Goal: Task Accomplishment & Management: Manage account settings

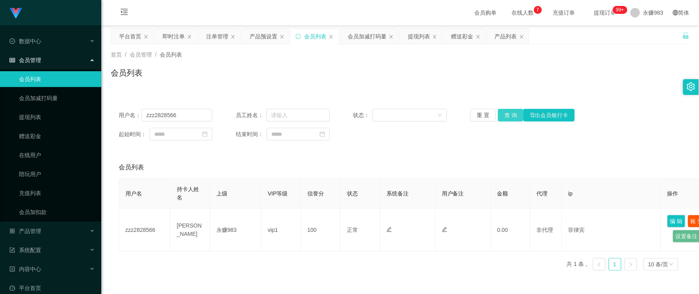
click at [503, 116] on button "查 询" at bounding box center [510, 115] width 25 height 13
click at [486, 114] on button "重 置" at bounding box center [482, 115] width 25 height 13
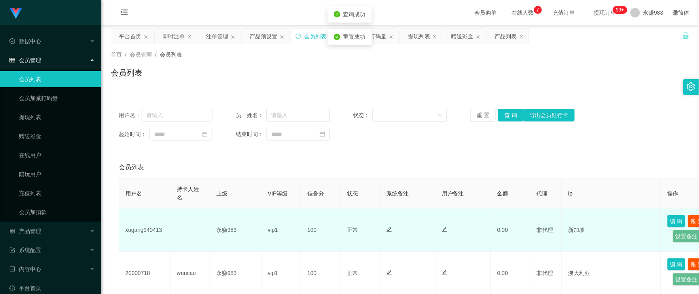
click at [159, 229] on td "xugang940413" at bounding box center [144, 229] width 51 height 43
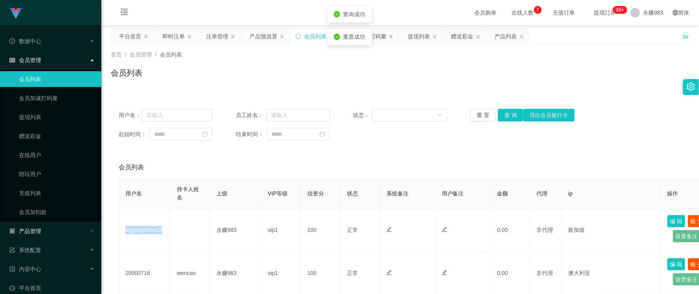
copy td "xugang940413"
click at [42, 233] on div "产品管理" at bounding box center [50, 231] width 101 height 16
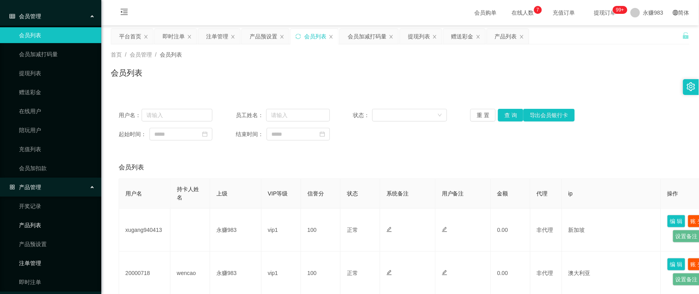
scroll to position [132, 0]
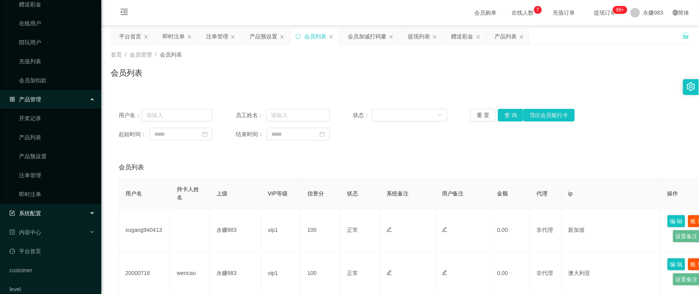
click at [41, 214] on span "系统配置" at bounding box center [25, 213] width 32 height 6
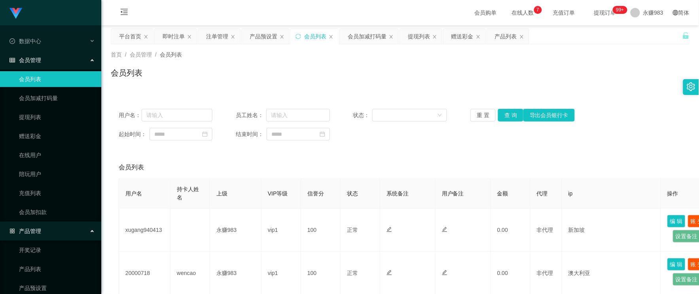
scroll to position [88, 0]
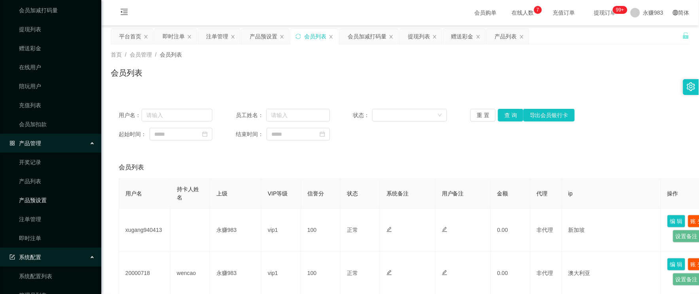
click at [34, 202] on link "产品预设置" at bounding box center [57, 200] width 76 height 16
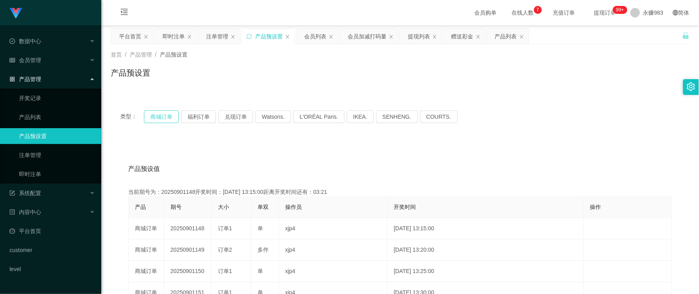
click at [155, 115] on button "商城订单" at bounding box center [161, 116] width 35 height 13
click at [49, 60] on div "会员管理" at bounding box center [50, 60] width 101 height 16
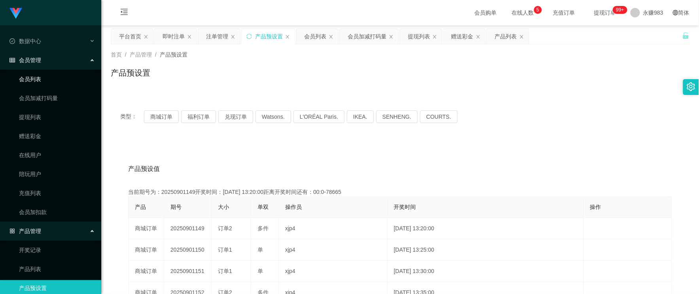
click at [33, 79] on link "会员列表" at bounding box center [57, 79] width 76 height 16
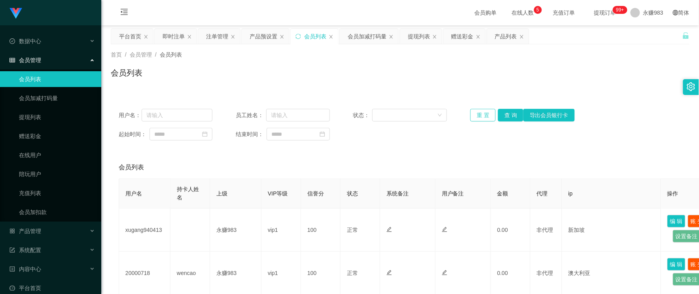
click at [478, 116] on button "重 置" at bounding box center [482, 115] width 25 height 13
click at [36, 117] on link "提现列表" at bounding box center [57, 117] width 76 height 16
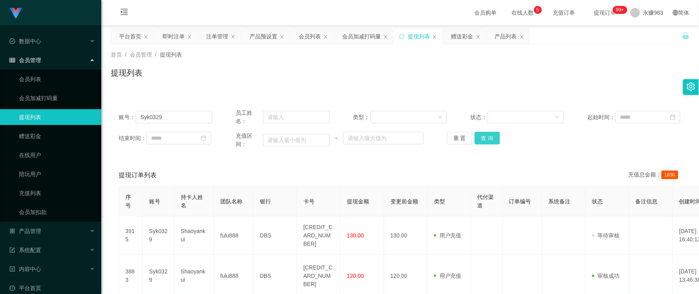
click at [487, 136] on button "查 询" at bounding box center [486, 138] width 25 height 13
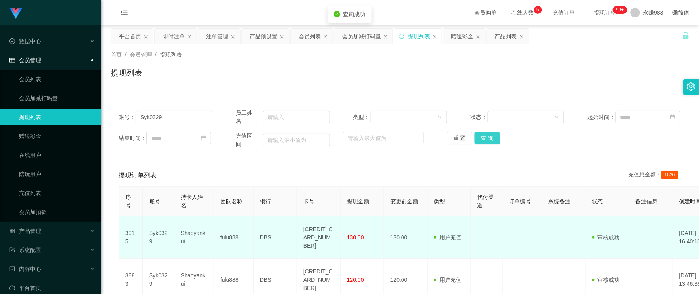
scroll to position [44, 0]
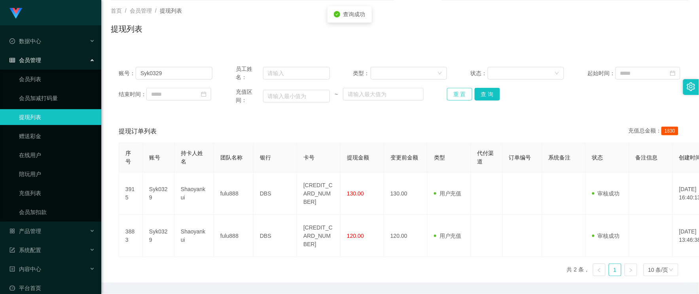
click at [453, 93] on button "重 置" at bounding box center [459, 94] width 25 height 13
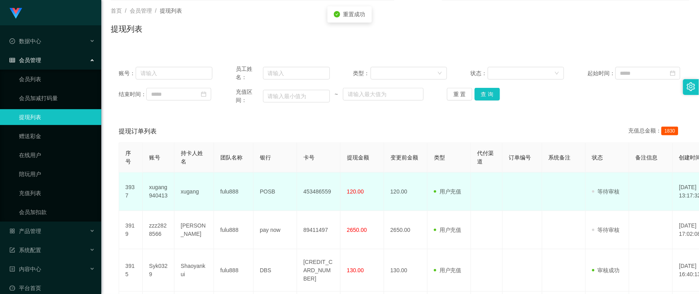
click at [187, 193] on td "xugang" at bounding box center [194, 191] width 40 height 38
copy td "xugang"
click at [155, 195] on td "xugang940413" at bounding box center [159, 191] width 32 height 38
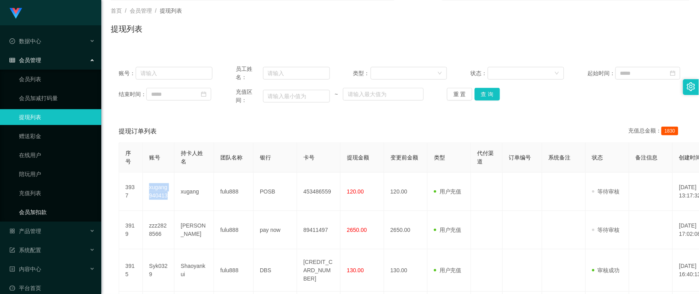
copy td "xugang940413"
drag, startPoint x: 463, startPoint y: 42, endPoint x: 362, endPoint y: 51, distance: 102.0
click at [463, 42] on div "首页 / 会员管理 / 提现列表 / 提现列表" at bounding box center [399, 23] width 597 height 47
